Goal: Task Accomplishment & Management: Manage account settings

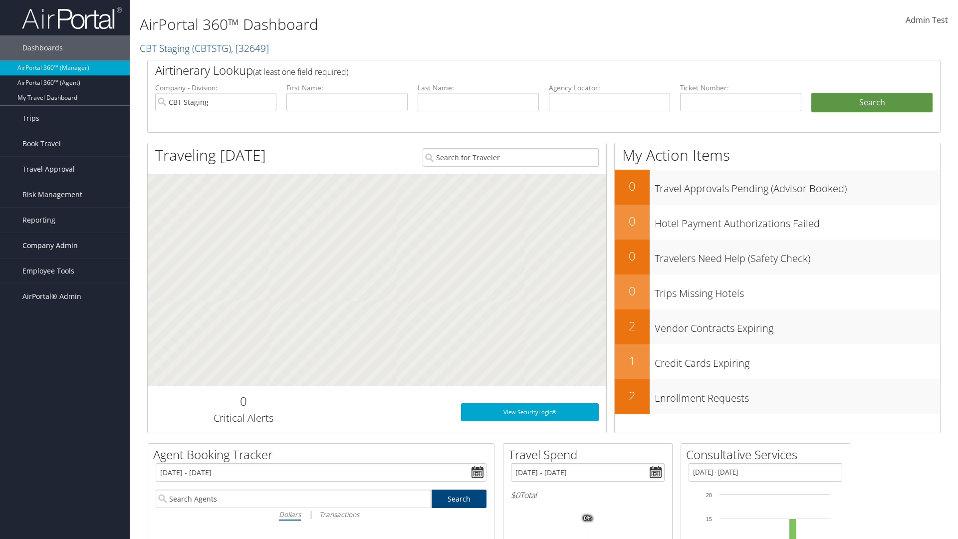
click at [65, 245] on span "Company Admin" at bounding box center [49, 245] width 55 height 25
click at [0, 0] on link "People" at bounding box center [0, 0] width 0 height 0
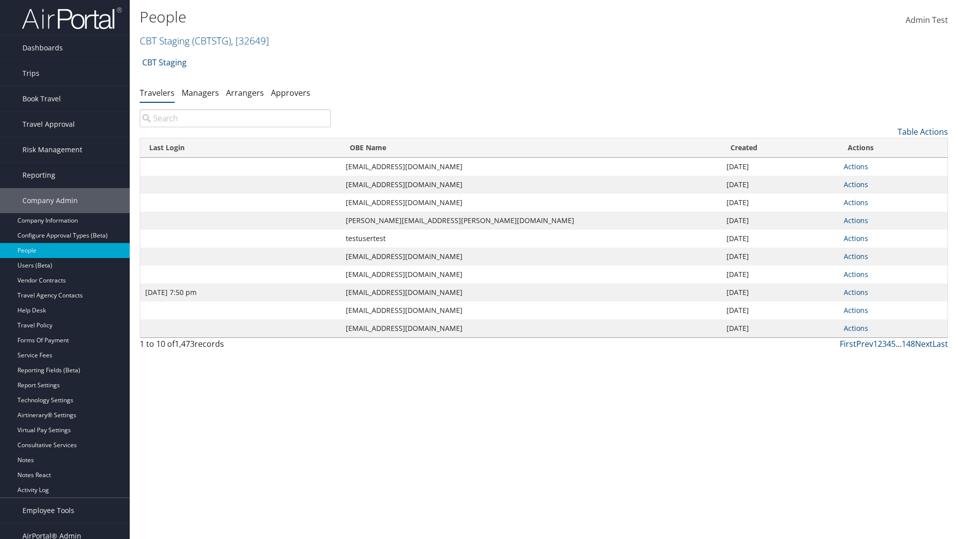
click at [235, 118] on input "search" at bounding box center [235, 118] width 191 height 18
type input "[DATE] 7:50 pm"
